Goal: Obtain resource: Download file/media

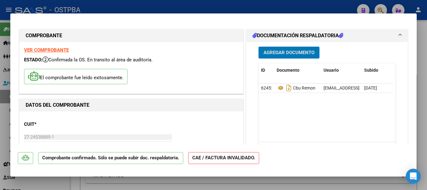
click at [291, 51] on span "Agregar Documento" at bounding box center [289, 53] width 51 height 6
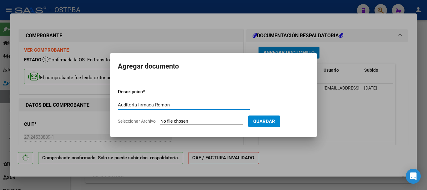
type input "Auditoria firmada Remon"
click at [191, 120] on input "Seleccionar Archivo" at bounding box center [202, 122] width 83 height 6
type input "C:\fakepath\Auditoria firmada Remon_20250922_0001.pdf"
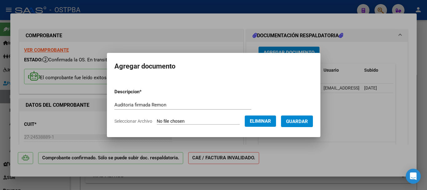
click at [294, 119] on span "Guardar" at bounding box center [297, 122] width 22 height 6
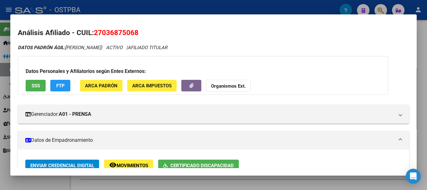
click at [78, 178] on div at bounding box center [213, 95] width 427 height 190
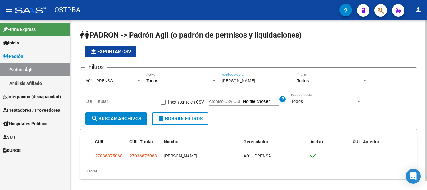
drag, startPoint x: 247, startPoint y: 78, endPoint x: 245, endPoint y: 82, distance: 5.0
click at [246, 81] on input "[PERSON_NAME]" at bounding box center [257, 80] width 71 height 5
type input "l"
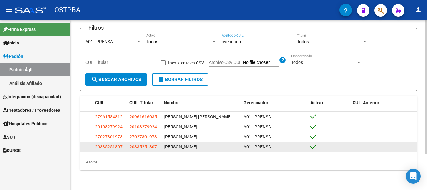
scroll to position [46, 0]
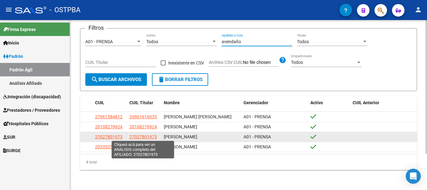
type input "avendaño"
click at [139, 135] on span "27027801973" at bounding box center [144, 136] width 28 height 5
type textarea "27027801973"
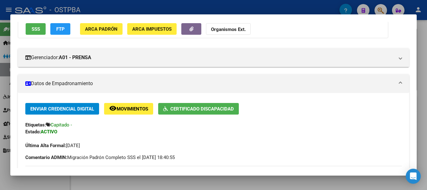
scroll to position [63, 0]
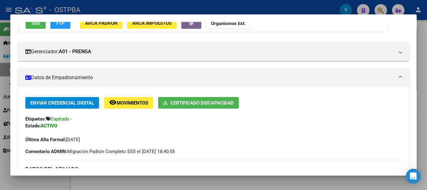
click at [185, 100] on span "Certificado Discapacidad" at bounding box center [203, 103] width 64 height 6
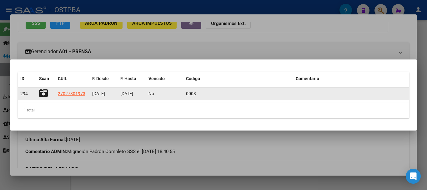
click at [42, 92] on icon at bounding box center [43, 93] width 9 height 9
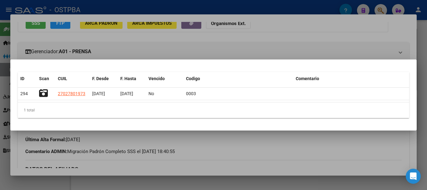
drag, startPoint x: 212, startPoint y: 155, endPoint x: 211, endPoint y: 160, distance: 5.3
click at [210, 152] on div at bounding box center [213, 95] width 427 height 190
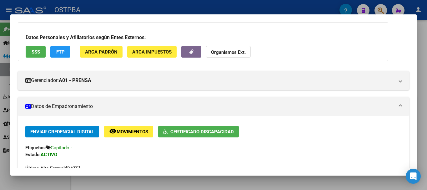
scroll to position [0, 0]
